Goal: Task Accomplishment & Management: Use online tool/utility

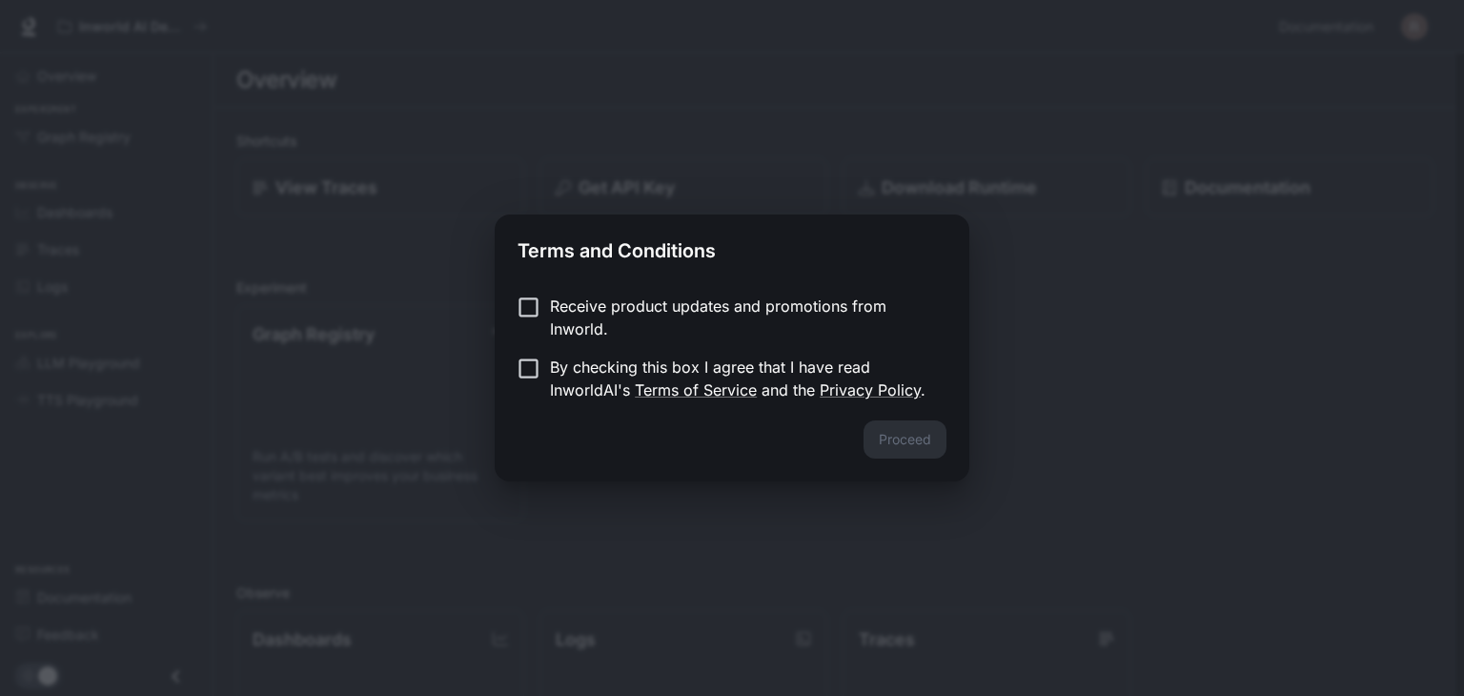
click at [893, 447] on div "Proceed" at bounding box center [732, 450] width 475 height 61
click at [571, 299] on p "Receive product updates and promotions from Inworld." at bounding box center [740, 318] width 381 height 46
click at [925, 444] on button "Proceed" at bounding box center [905, 439] width 83 height 38
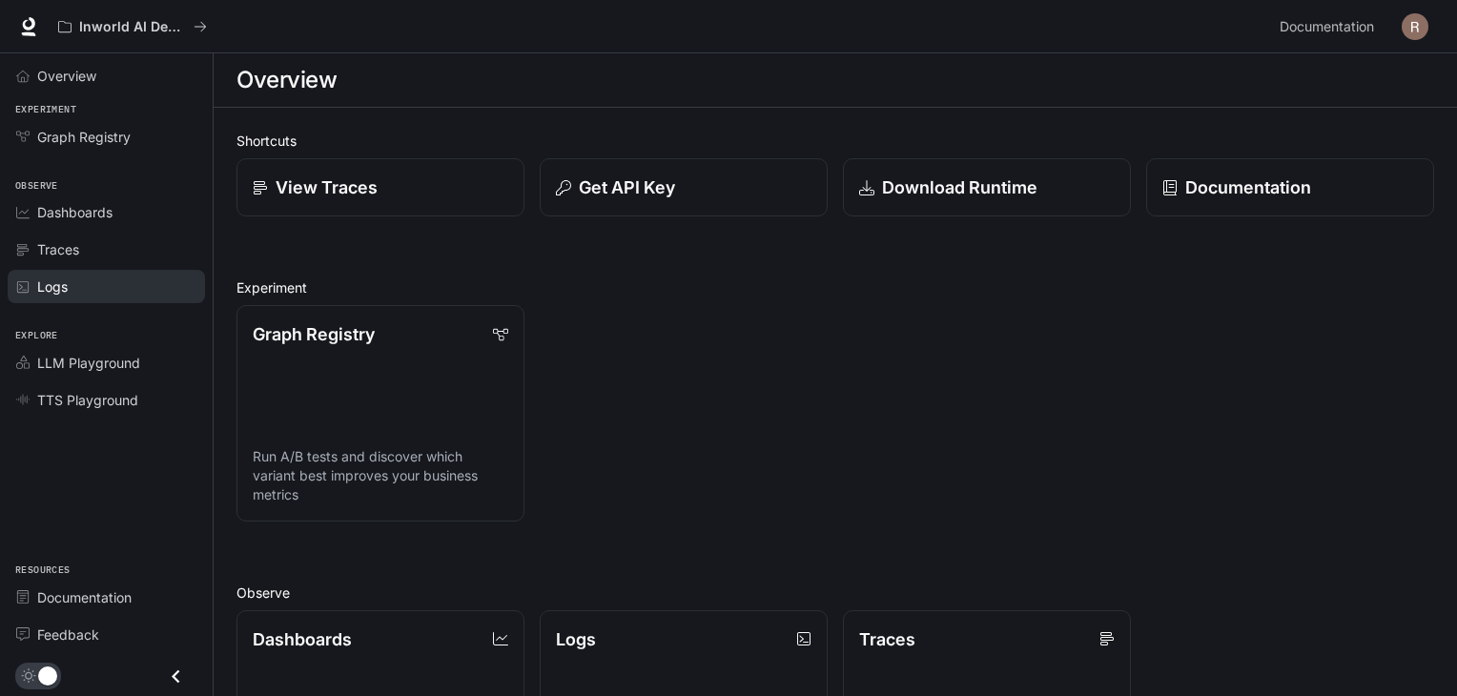
click at [150, 277] on div "Logs" at bounding box center [116, 286] width 159 height 20
